Goal: Transaction & Acquisition: Purchase product/service

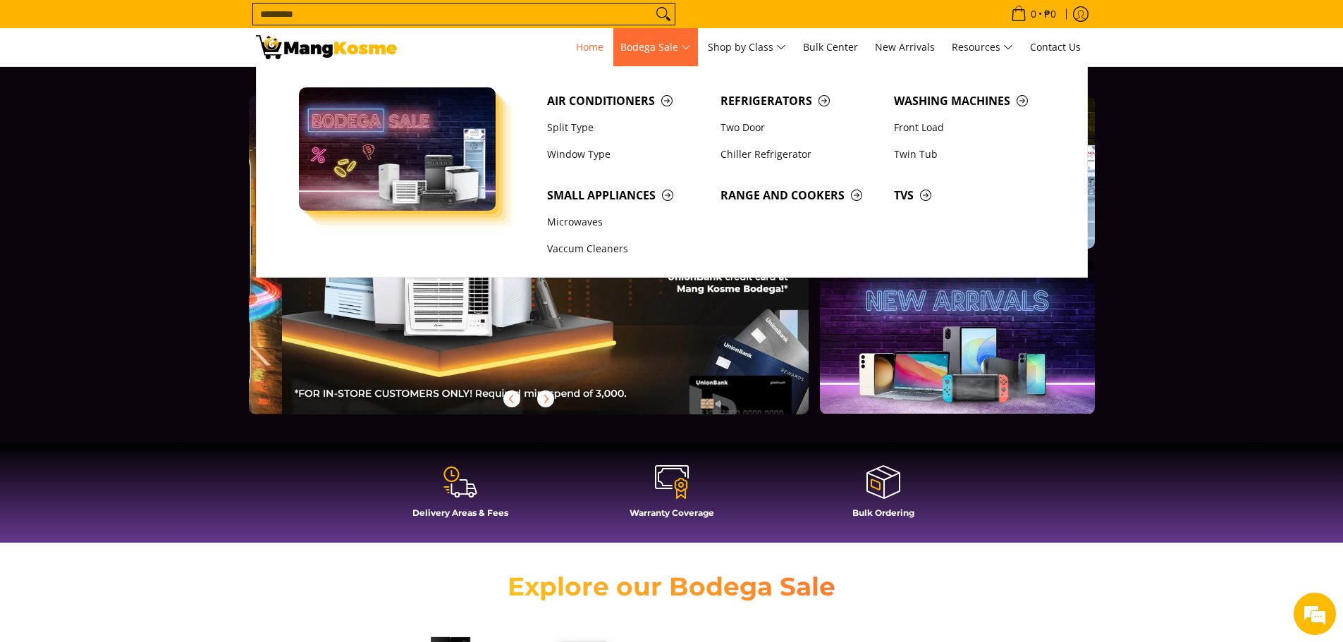
scroll to position [0, 560]
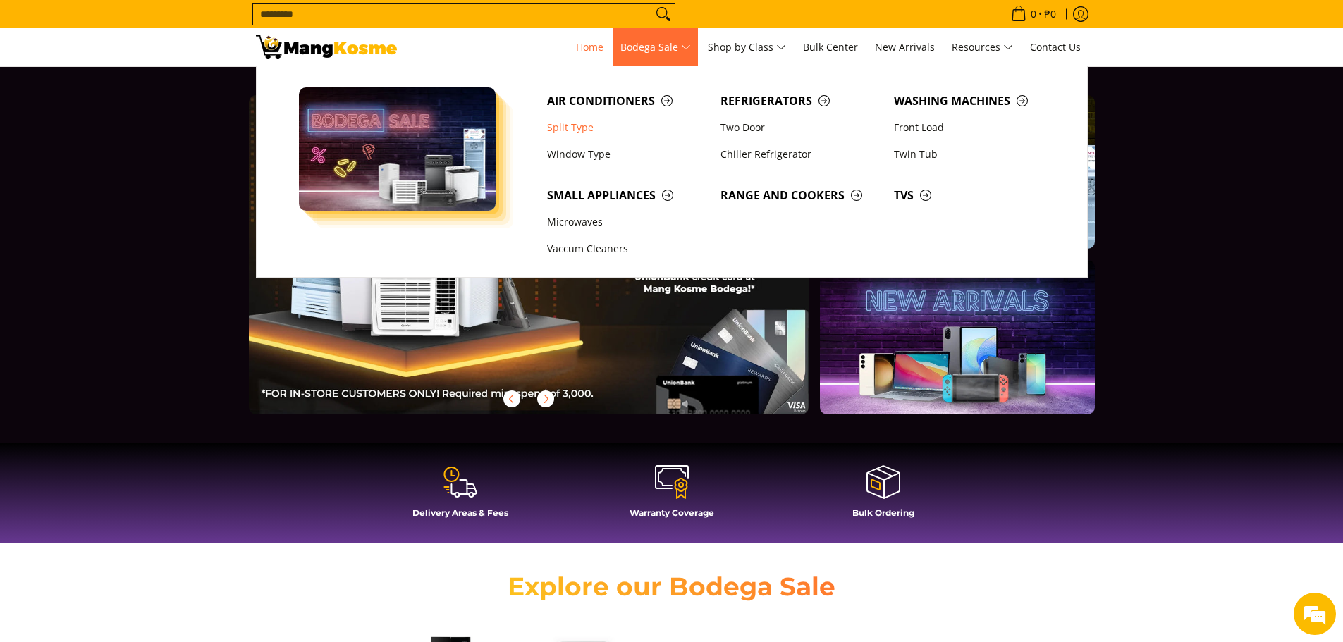
click at [572, 122] on link "Split Type" at bounding box center [626, 127] width 173 height 27
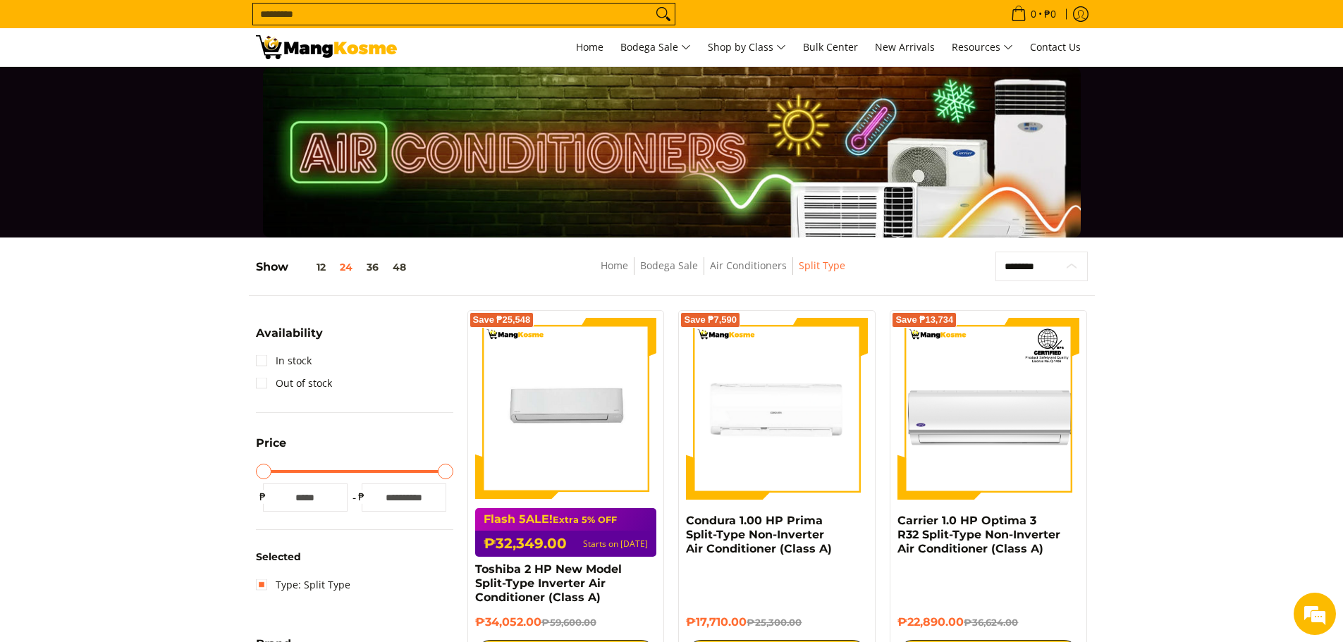
click at [1048, 271] on select "**********" at bounding box center [1041, 267] width 92 height 30
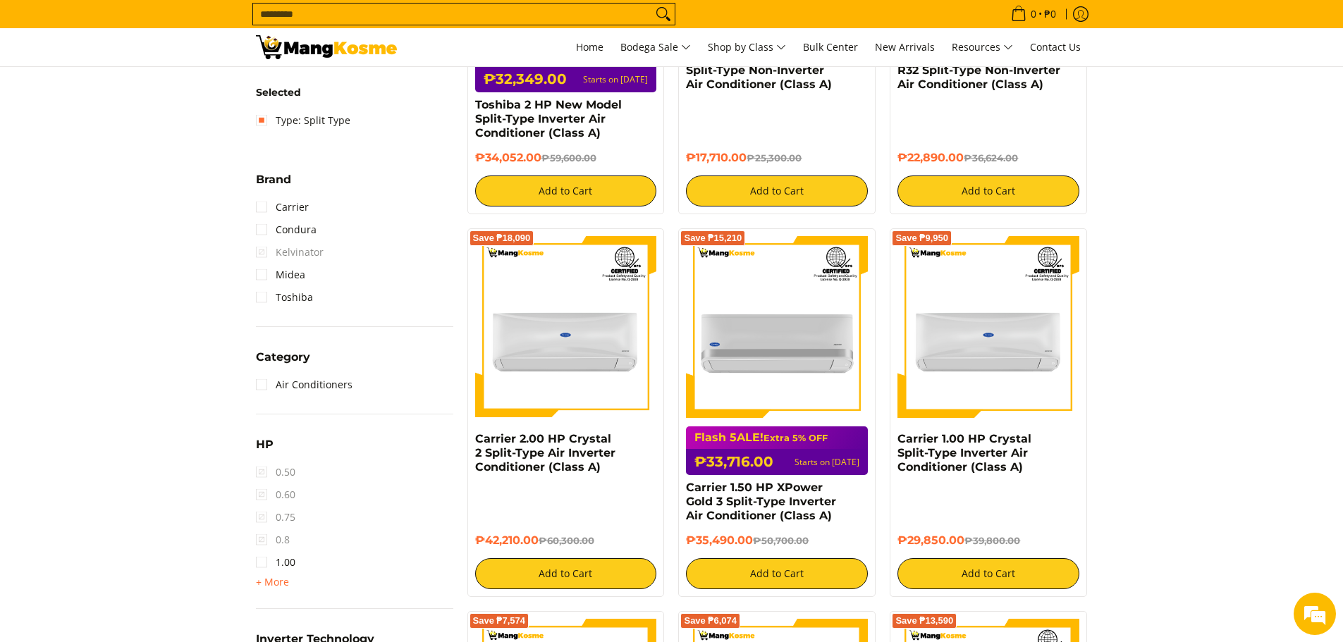
scroll to position [493, 0]
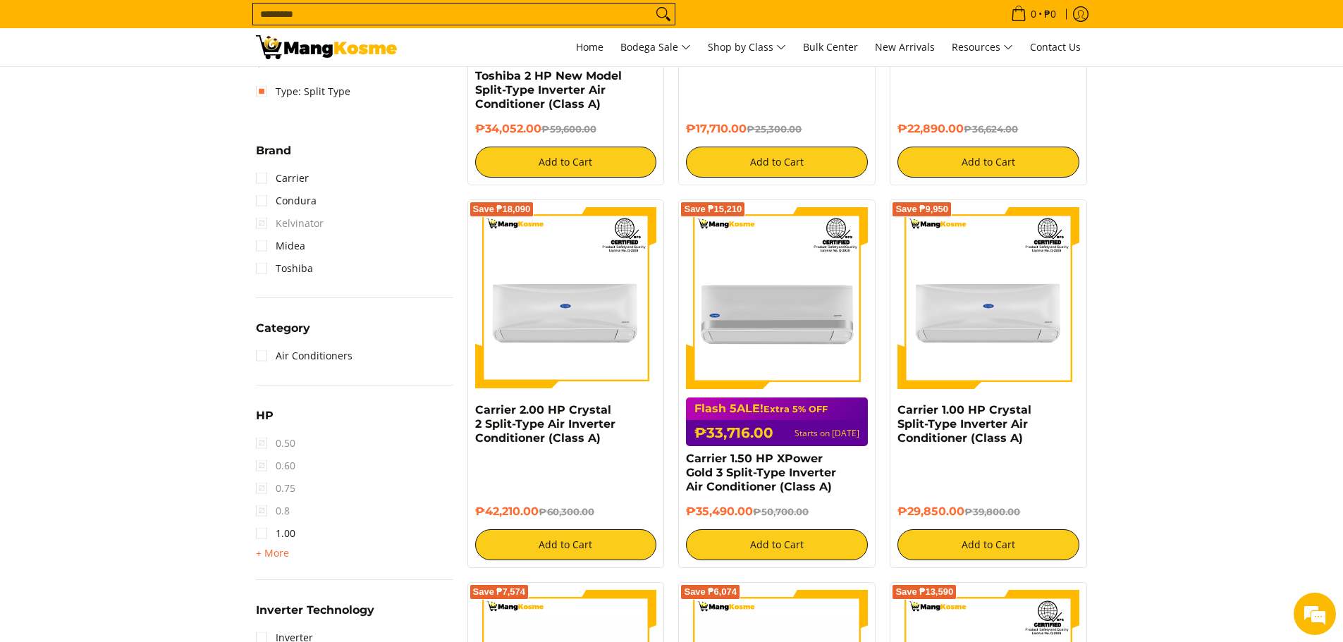
click at [263, 443] on span "0.50" at bounding box center [275, 443] width 39 height 23
click at [264, 443] on span "0.50" at bounding box center [275, 443] width 39 height 23
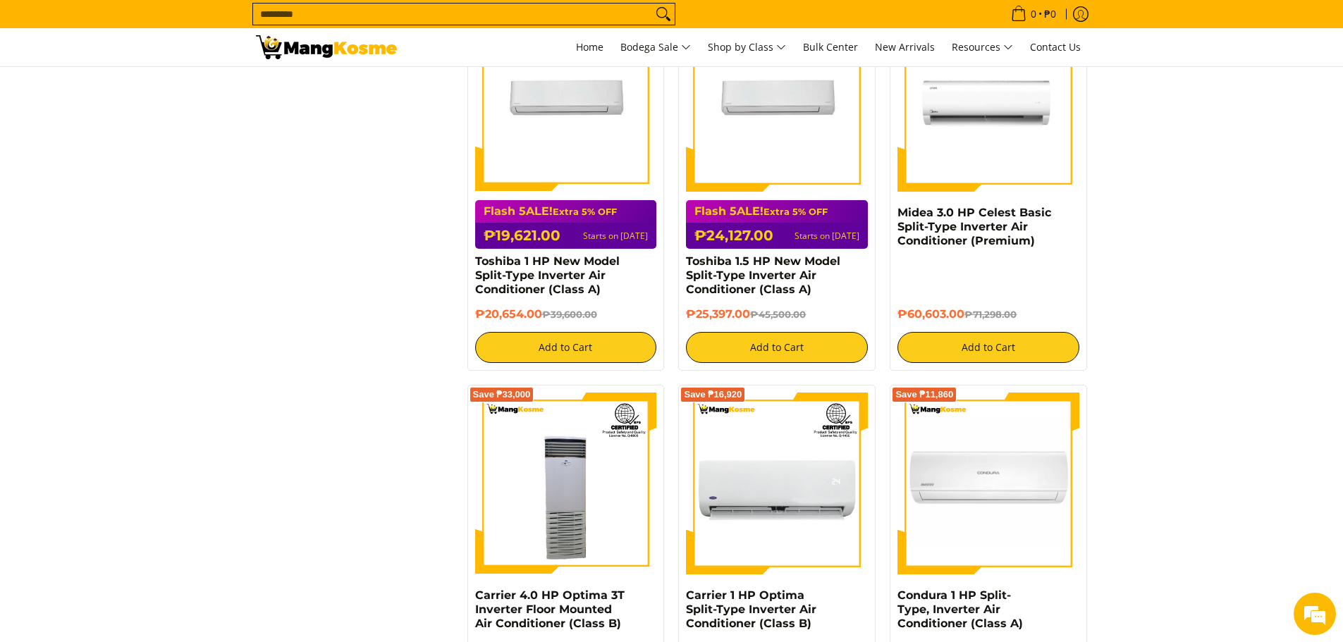
scroll to position [1339, 0]
